Goal: Task Accomplishment & Management: Use online tool/utility

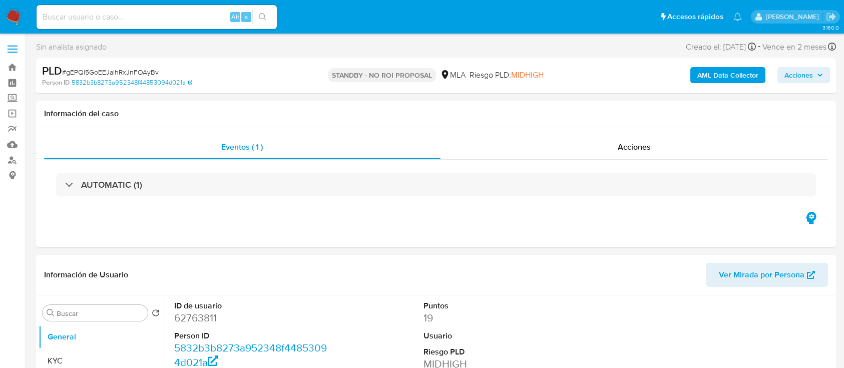
select select "10"
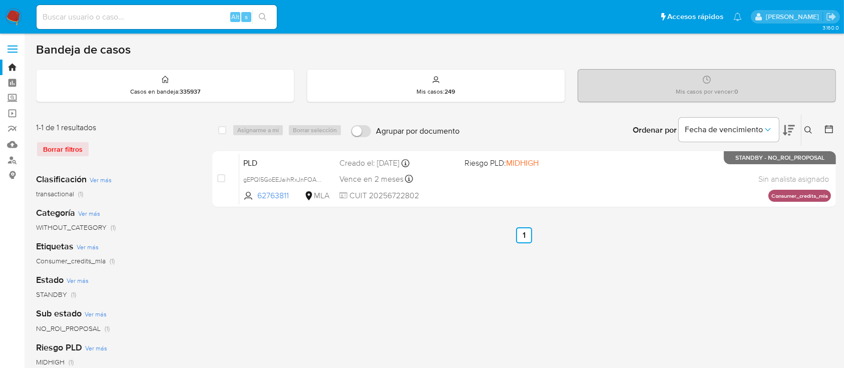
drag, startPoint x: 13, startPoint y: 14, endPoint x: 87, endPoint y: 46, distance: 80.7
click at [13, 14] on img at bounding box center [13, 17] width 17 height 17
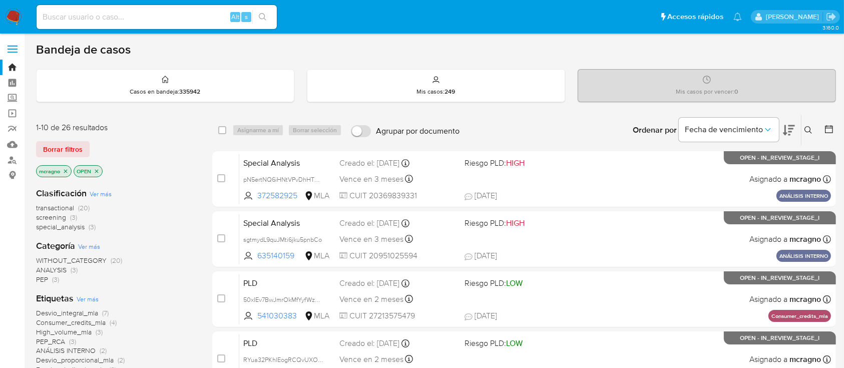
click at [98, 169] on icon "close-filter" at bounding box center [97, 171] width 6 height 6
